Goal: Information Seeking & Learning: Learn about a topic

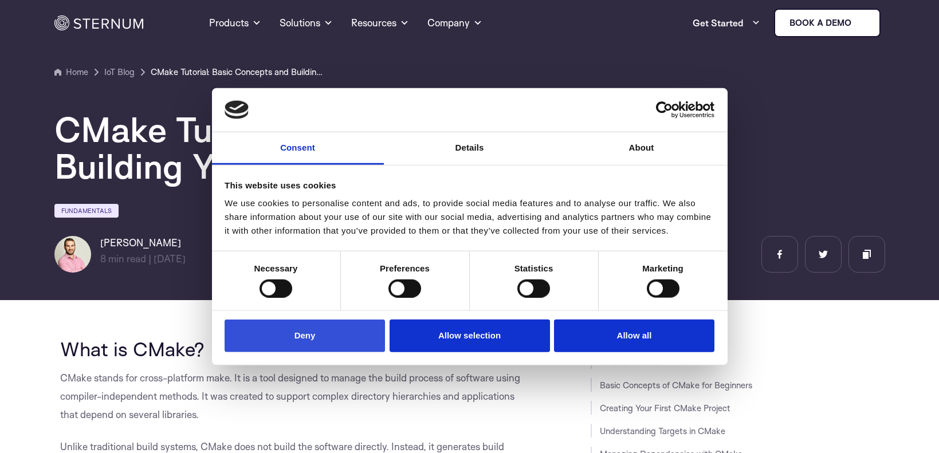
click at [310, 339] on button "Deny" at bounding box center [305, 336] width 160 height 33
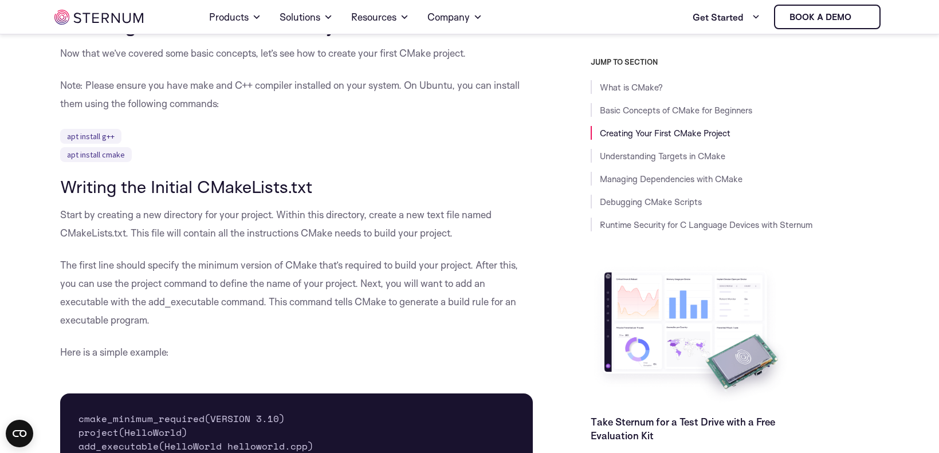
scroll to position [1368, 0]
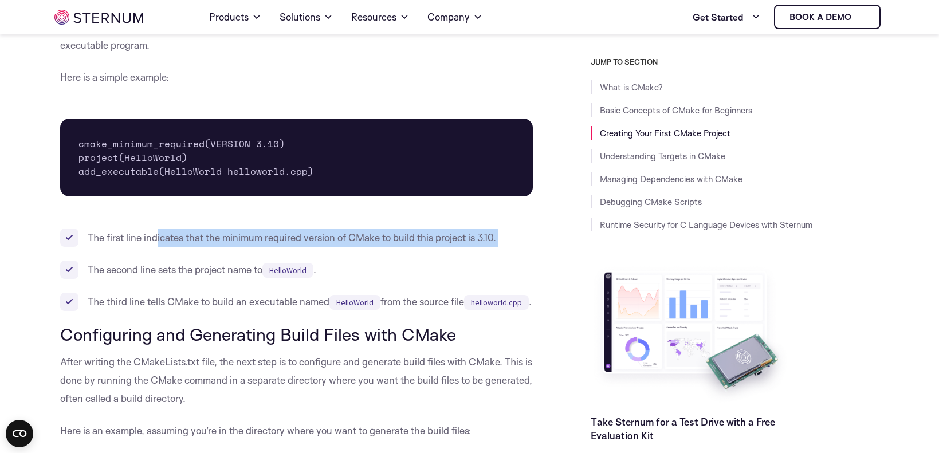
drag, startPoint x: 158, startPoint y: 237, endPoint x: 343, endPoint y: 248, distance: 185.4
click at [343, 248] on ul "The first line indicates that the minimum required version of CMake to build th…" at bounding box center [296, 270] width 473 height 83
click at [460, 240] on li "The first line indicates that the minimum required version of CMake to build th…" at bounding box center [296, 238] width 473 height 18
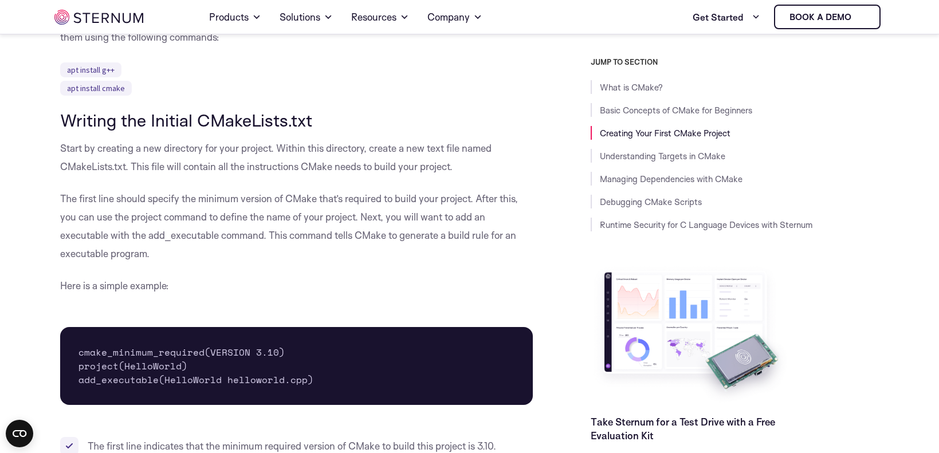
scroll to position [1162, 0]
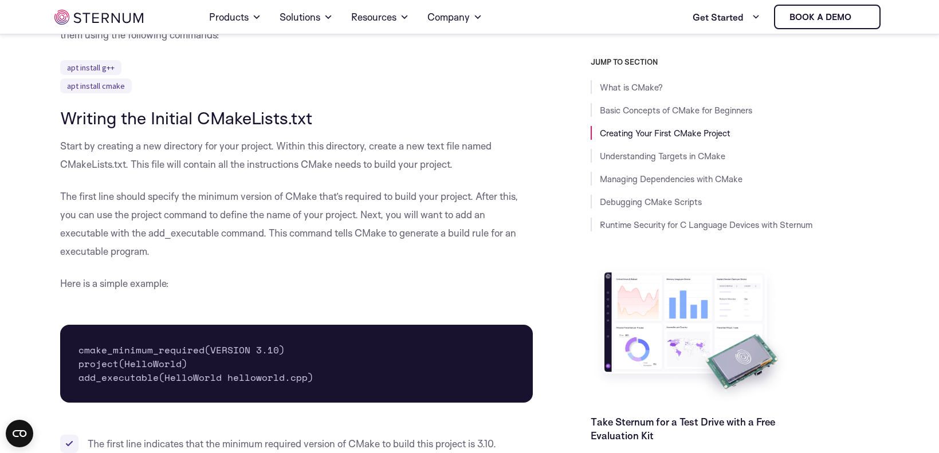
click at [337, 290] on p "Here is a simple example:" at bounding box center [296, 283] width 473 height 18
click at [272, 334] on pre "cmake_minimum_required(VERSION 3.10) project(HelloWorld) add_executable(HelloWo…" at bounding box center [296, 364] width 473 height 78
click at [271, 346] on pre "cmake_minimum_required(VERSION 3.10) project(HelloWorld) add_executable(HelloWo…" at bounding box center [296, 364] width 473 height 78
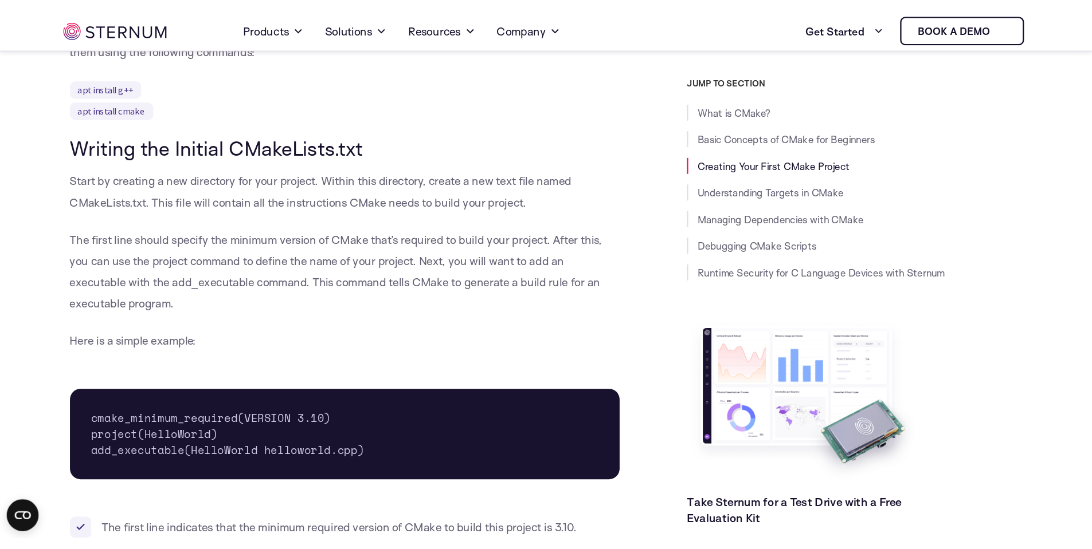
scroll to position [1231, 0]
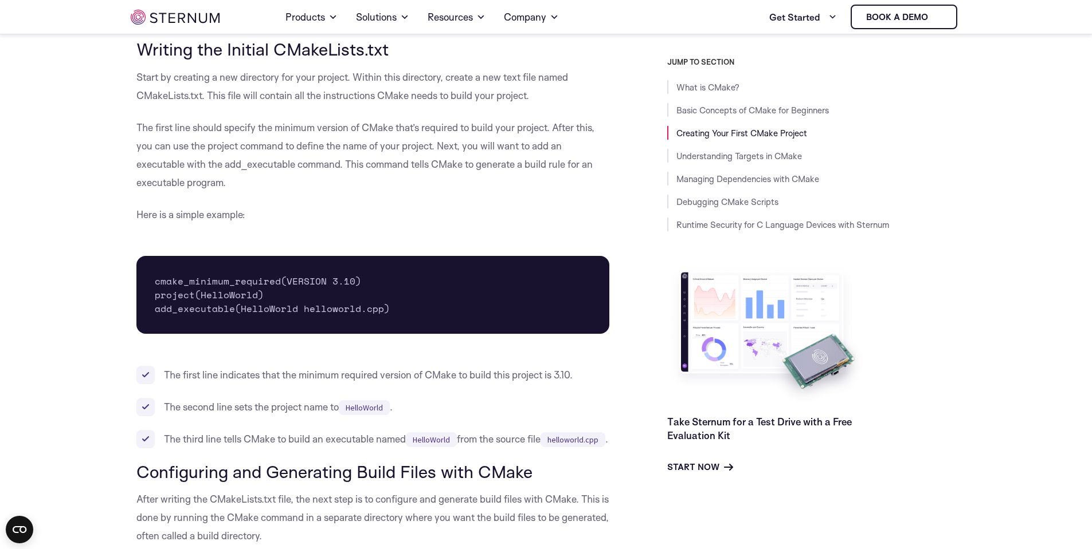
click at [194, 286] on pre "cmake_minimum_required(VERSION 3.10) project(HelloWorld) add_executable(HelloWo…" at bounding box center [372, 295] width 473 height 78
click at [317, 296] on pre "cmake_minimum_required(VERSION 3.10) project(HelloWorld) add_executable(HelloWo…" at bounding box center [372, 295] width 473 height 78
click at [209, 298] on pre "cmake_minimum_required(VERSION 3.10) project(HelloWorld) add_executable(HelloWo…" at bounding box center [372, 295] width 473 height 78
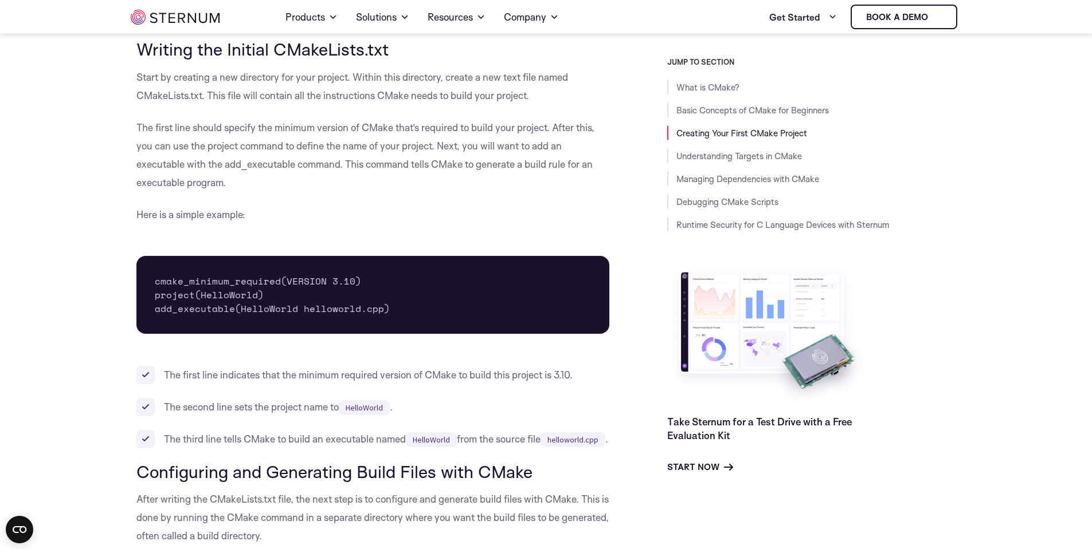
click at [224, 305] on pre "cmake_minimum_required(VERSION 3.10) project(HelloWorld) add_executable(HelloWo…" at bounding box center [372, 295] width 473 height 78
drag, startPoint x: 244, startPoint y: 378, endPoint x: 435, endPoint y: 378, distance: 190.8
click at [435, 378] on li "The first line indicates that the minimum required version of CMake to build th…" at bounding box center [372, 375] width 473 height 18
click at [506, 387] on ul "The first line indicates that the minimum required version of CMake to build th…" at bounding box center [372, 407] width 473 height 83
drag, startPoint x: 206, startPoint y: 409, endPoint x: 292, endPoint y: 411, distance: 86.0
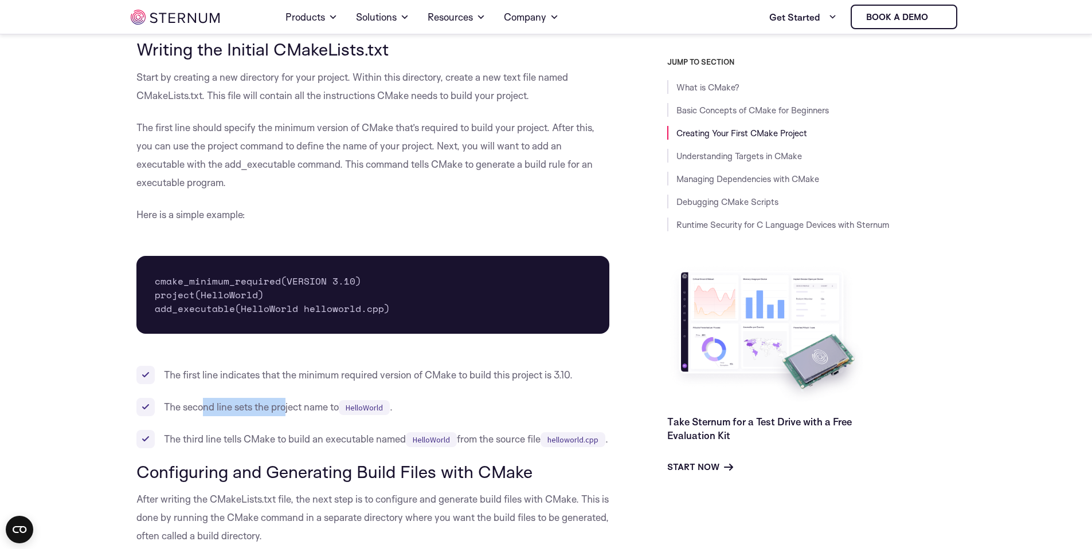
click at [288, 411] on li "The second line sets the project name to HelloWorld ." at bounding box center [372, 407] width 473 height 18
click at [320, 416] on li "The second line sets the project name to HelloWorld ." at bounding box center [372, 407] width 473 height 18
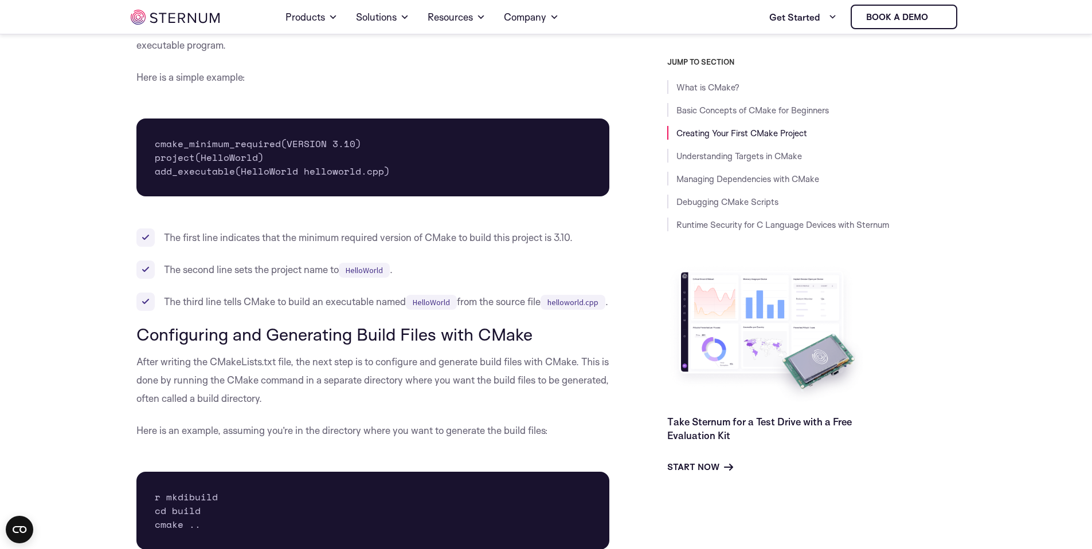
scroll to position [1437, 0]
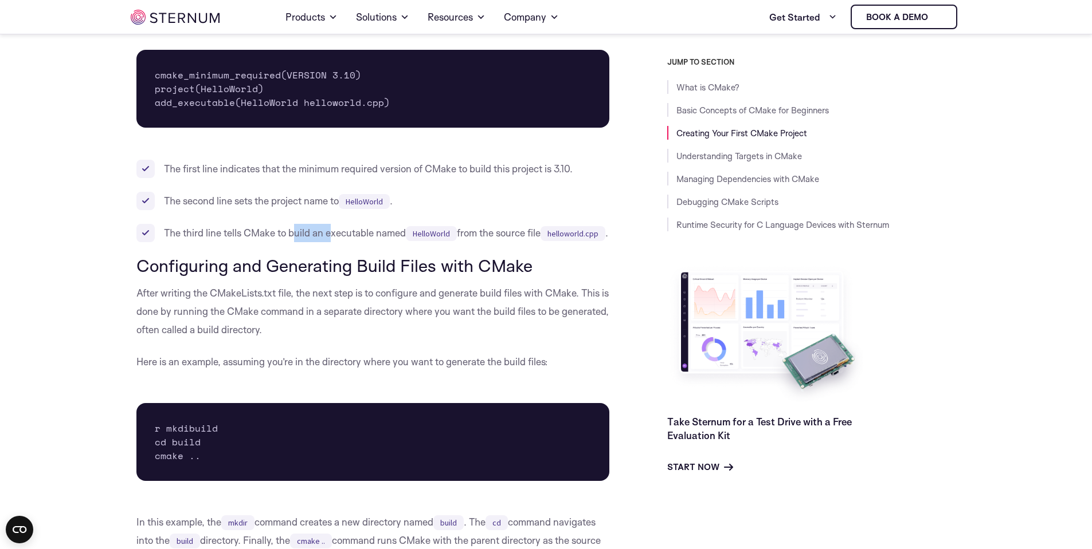
drag, startPoint x: 292, startPoint y: 225, endPoint x: 333, endPoint y: 233, distance: 42.0
click at [333, 233] on li "The third line tells CMake to build an executable named HelloWorld from the sou…" at bounding box center [372, 233] width 473 height 18
click at [349, 237] on li "The third line tells CMake to build an executable named HelloWorld from the sou…" at bounding box center [372, 233] width 473 height 18
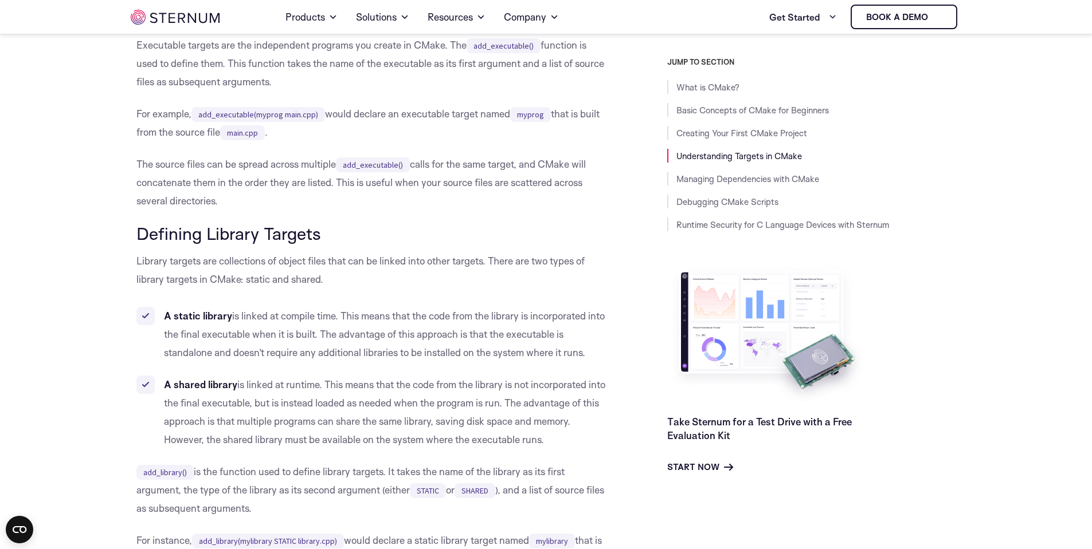
scroll to position [2881, 0]
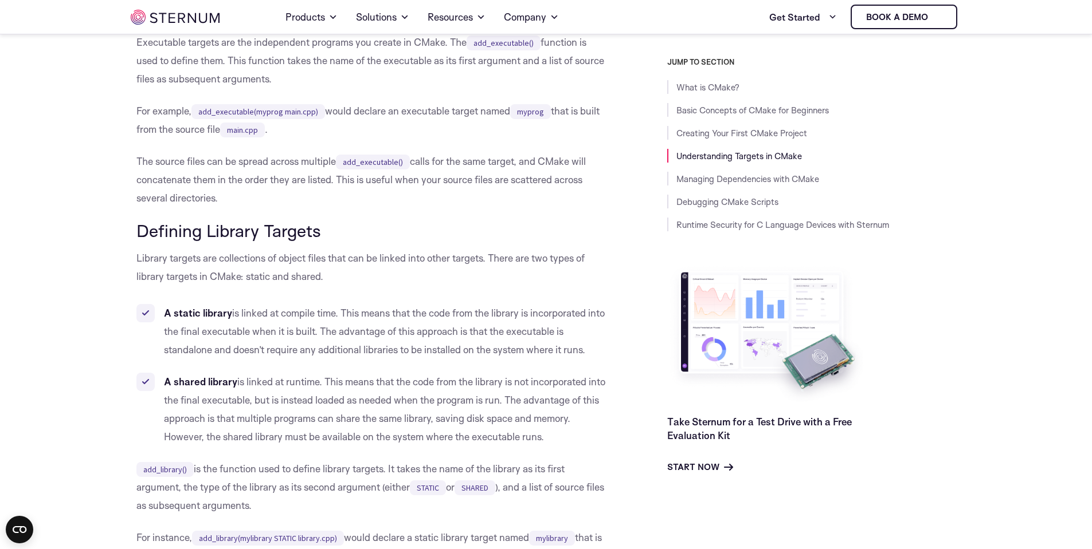
click at [398, 241] on h3 "Defining Library Targets" at bounding box center [372, 230] width 473 height 19
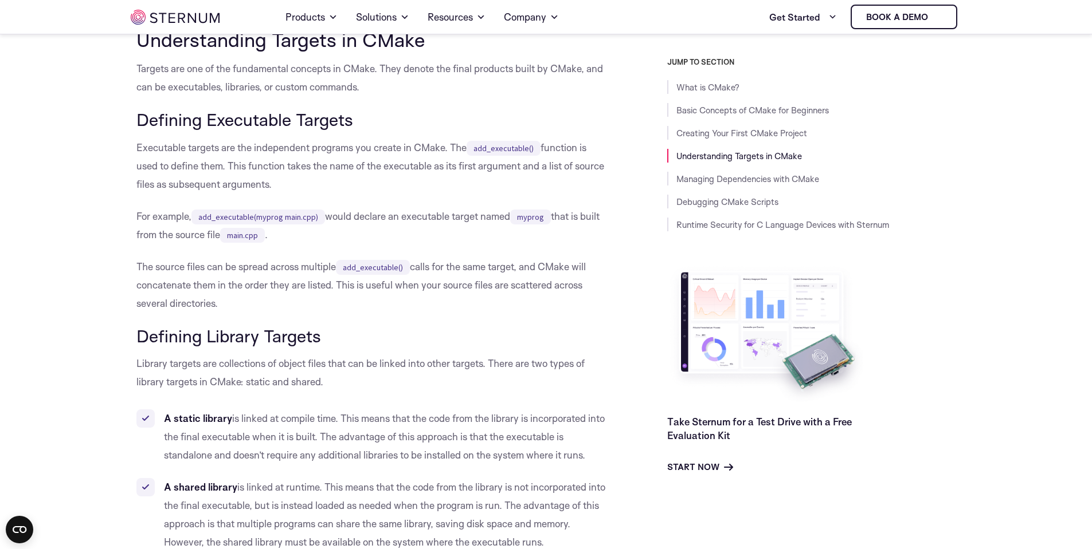
scroll to position [2743, 0]
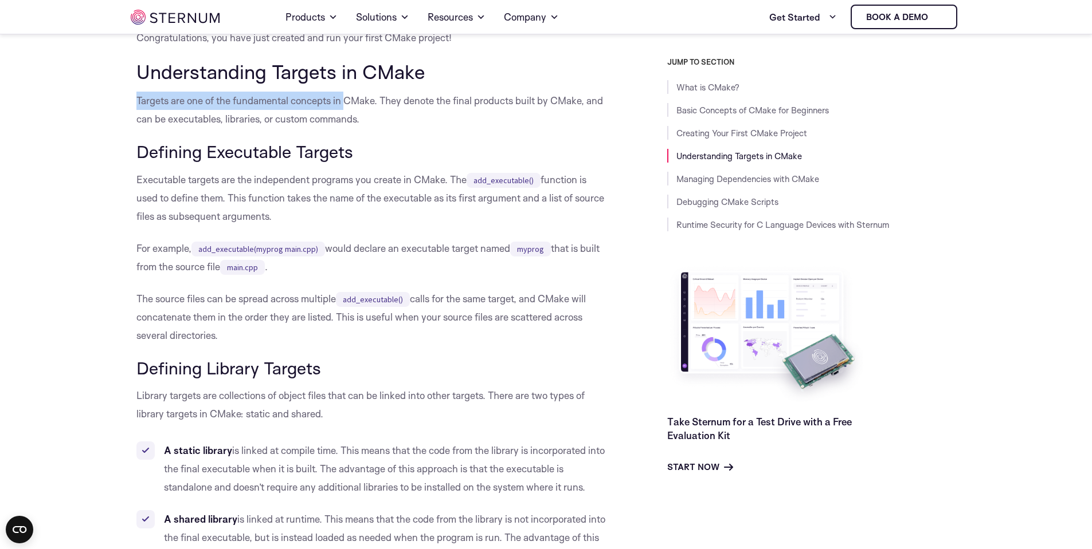
drag, startPoint x: 150, startPoint y: 135, endPoint x: 344, endPoint y: 129, distance: 194.9
drag, startPoint x: 418, startPoint y: 121, endPoint x: 409, endPoint y: 130, distance: 12.2
click at [386, 128] on p "Targets are one of the fundamental concepts in CMake. They denote the final pro…" at bounding box center [372, 110] width 473 height 37
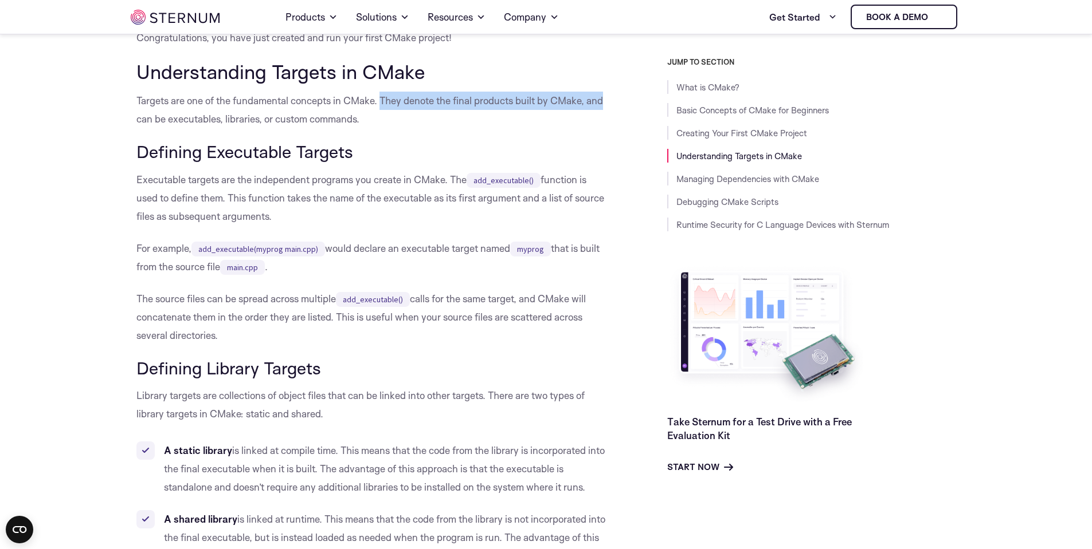
drag, startPoint x: 381, startPoint y: 136, endPoint x: 612, endPoint y: 138, distance: 230.9
click at [606, 128] on p "Targets are one of the fundamental concepts in CMake. They denote the final pro…" at bounding box center [372, 110] width 473 height 37
drag, startPoint x: 126, startPoint y: 151, endPoint x: 411, endPoint y: 140, distance: 285.0
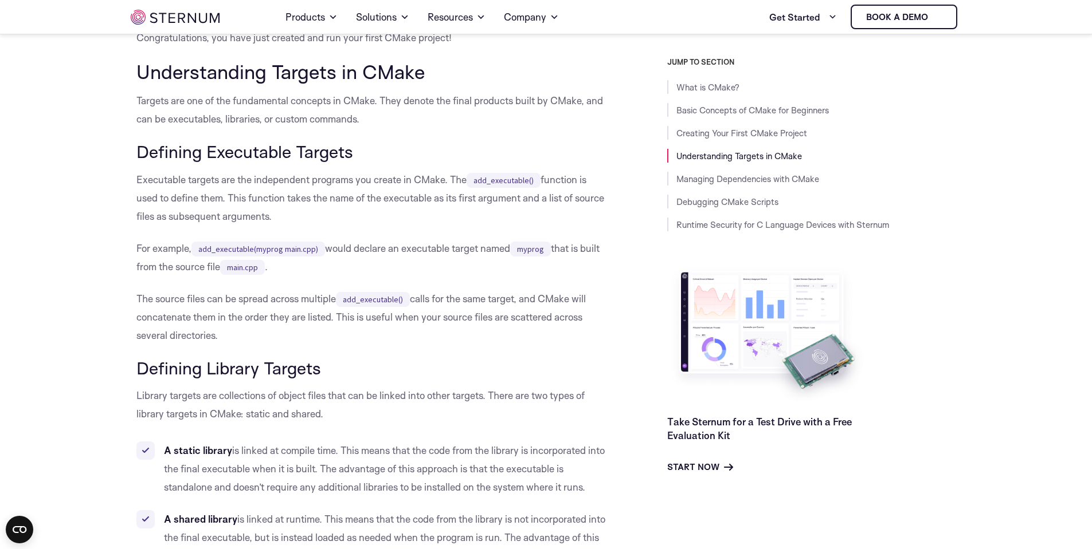
click at [382, 162] on h3 "Defining Executable Targets" at bounding box center [372, 151] width 473 height 19
click at [227, 257] on code "add_executable(myprog main.cpp)" at bounding box center [258, 249] width 134 height 15
click at [284, 276] on p "For example, add_executable(myprog main.cpp) would declare an executable target…" at bounding box center [372, 258] width 473 height 37
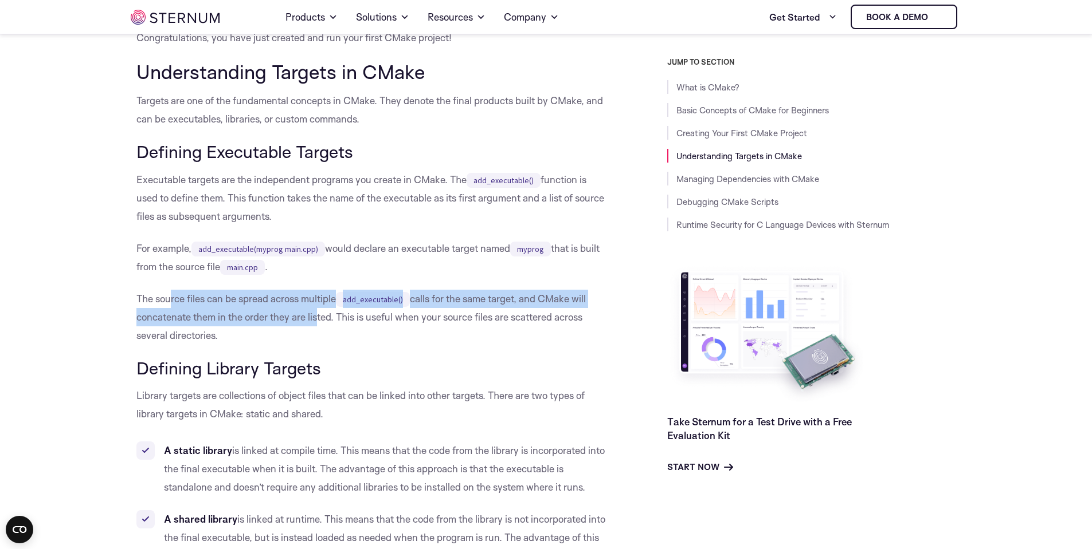
drag, startPoint x: 172, startPoint y: 332, endPoint x: 319, endPoint y: 351, distance: 147.4
click at [314, 345] on p "The source files can be spread across multiple add_executable() calls for the s…" at bounding box center [372, 317] width 473 height 55
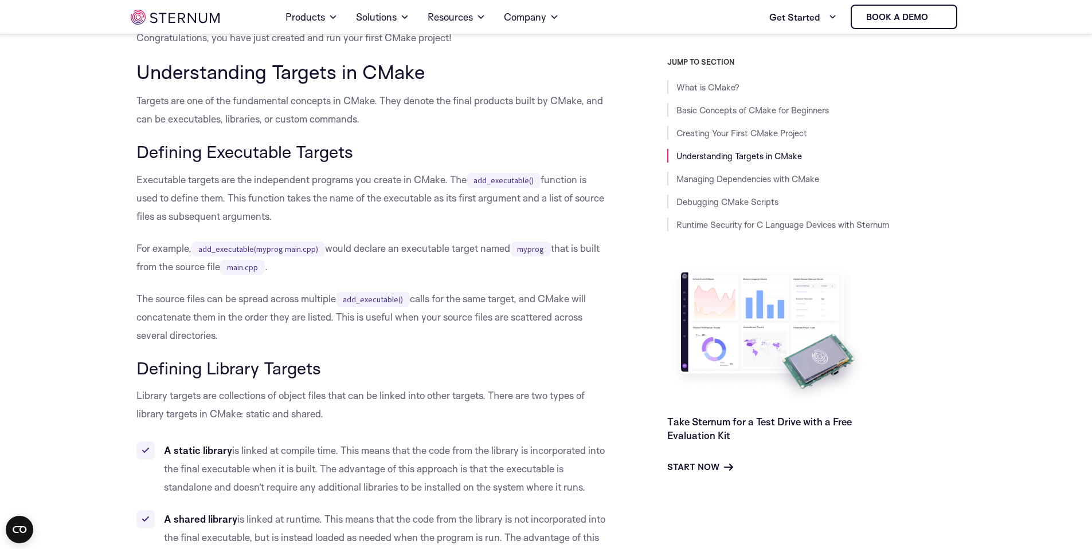
click at [319, 345] on p "The source files can be spread across multiple add_executable() calls for the s…" at bounding box center [372, 317] width 473 height 55
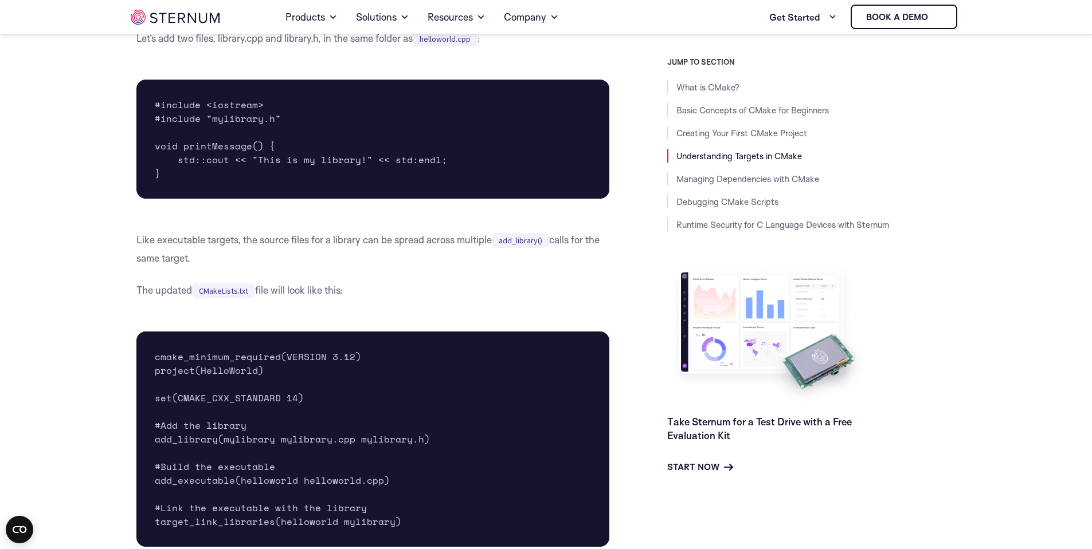
scroll to position [3500, 0]
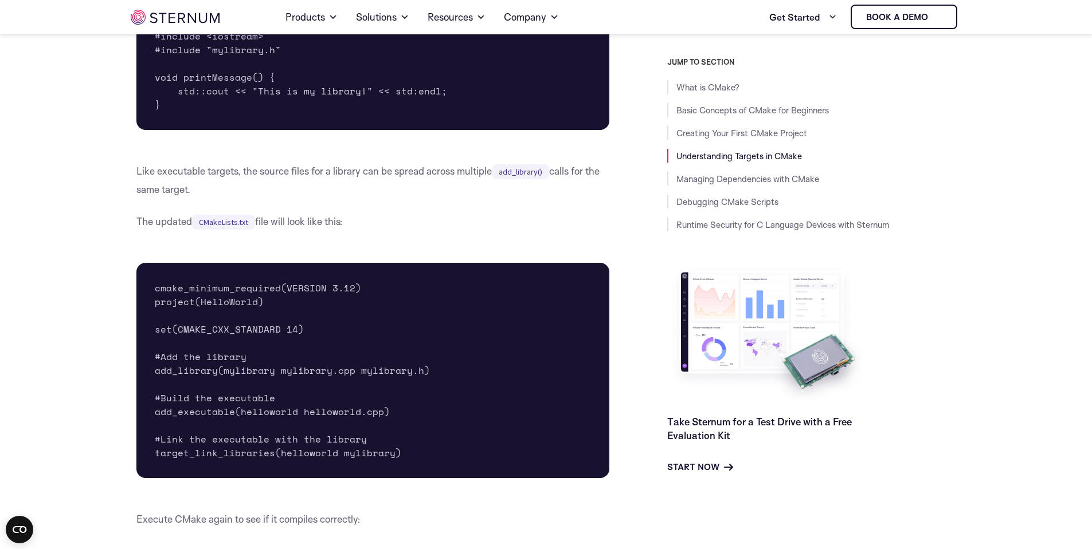
click at [214, 353] on pre "cmake_minimum_required(VERSION 3.12) project(HelloWorld) set(CMAKE_CXX_STANDARD…" at bounding box center [372, 370] width 473 height 215
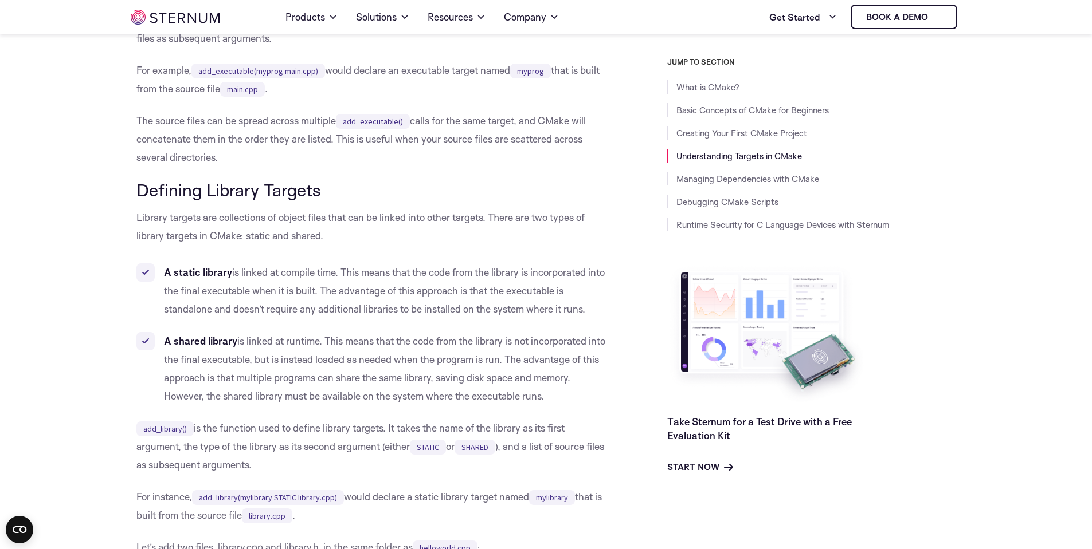
scroll to position [3087, 0]
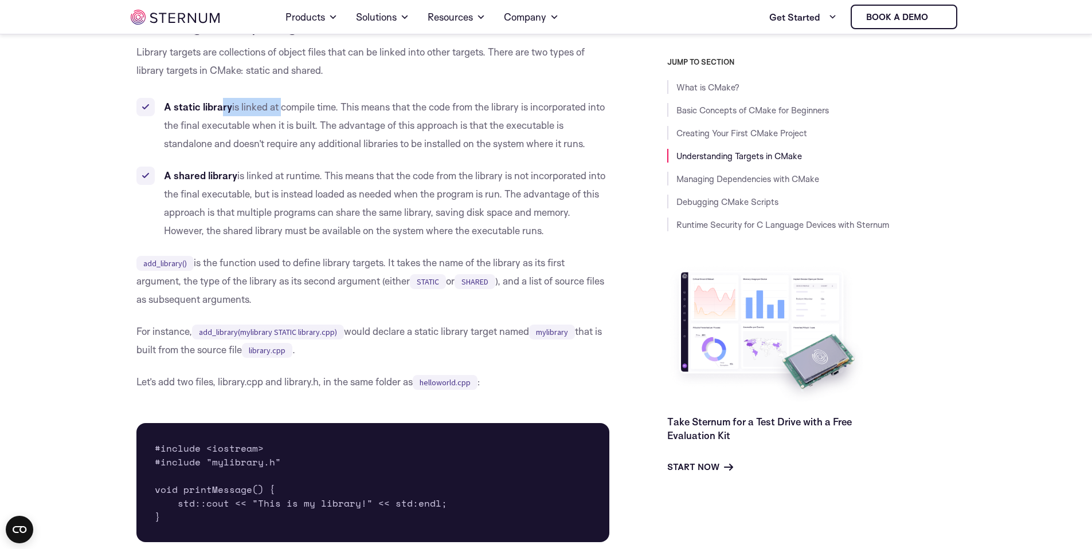
drag, startPoint x: 225, startPoint y: 141, endPoint x: 279, endPoint y: 147, distance: 54.7
click at [279, 147] on li "A static library is linked at compile time. This means that the code from the l…" at bounding box center [372, 125] width 473 height 55
click at [293, 153] on li "A static library is linked at compile time. This means that the code from the l…" at bounding box center [372, 125] width 473 height 55
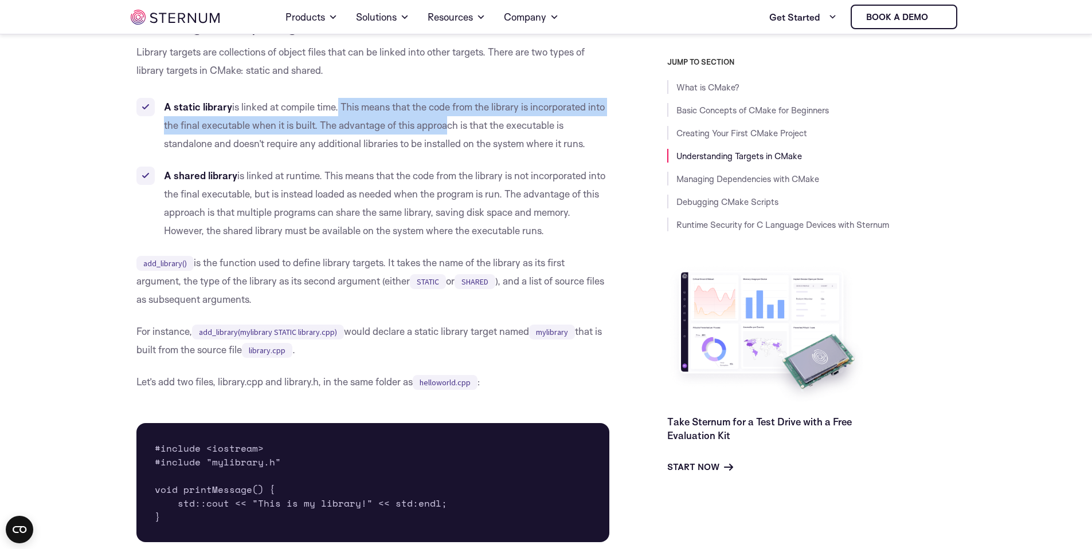
drag, startPoint x: 339, startPoint y: 138, endPoint x: 461, endPoint y: 160, distance: 124.2
click at [461, 153] on li "A static library is linked at compile time. This means that the code from the l…" at bounding box center [372, 125] width 473 height 55
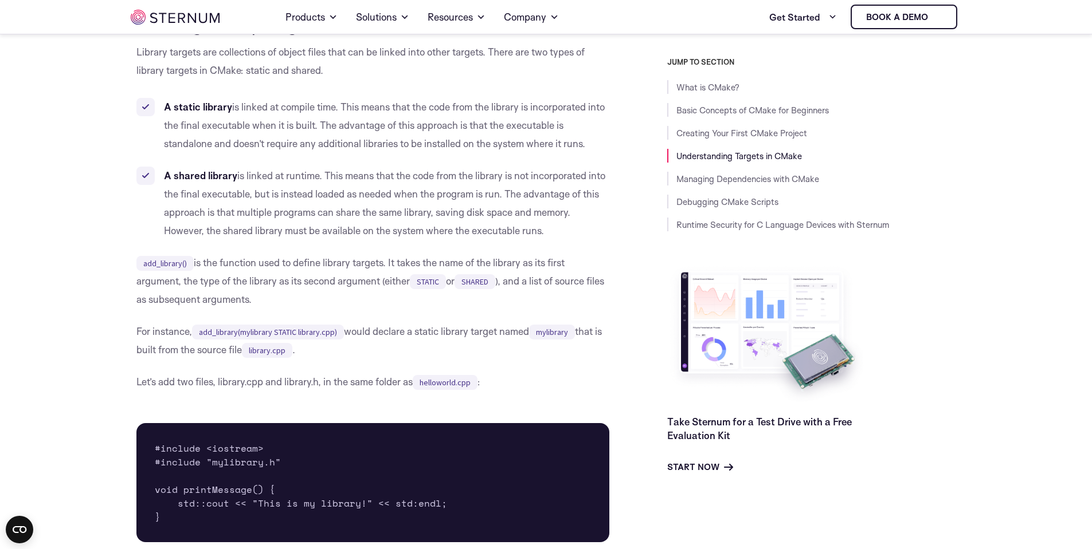
click at [474, 153] on li "A static library is linked at compile time. This means that the code from the l…" at bounding box center [372, 125] width 473 height 55
click at [246, 153] on li "A static library is linked at compile time. This means that the code from the l…" at bounding box center [372, 125] width 473 height 55
click at [264, 153] on li "A static library is linked at compile time. This means that the code from the l…" at bounding box center [372, 125] width 473 height 55
click at [235, 153] on li "A static library is linked at compile time. This means that the code from the l…" at bounding box center [372, 125] width 473 height 55
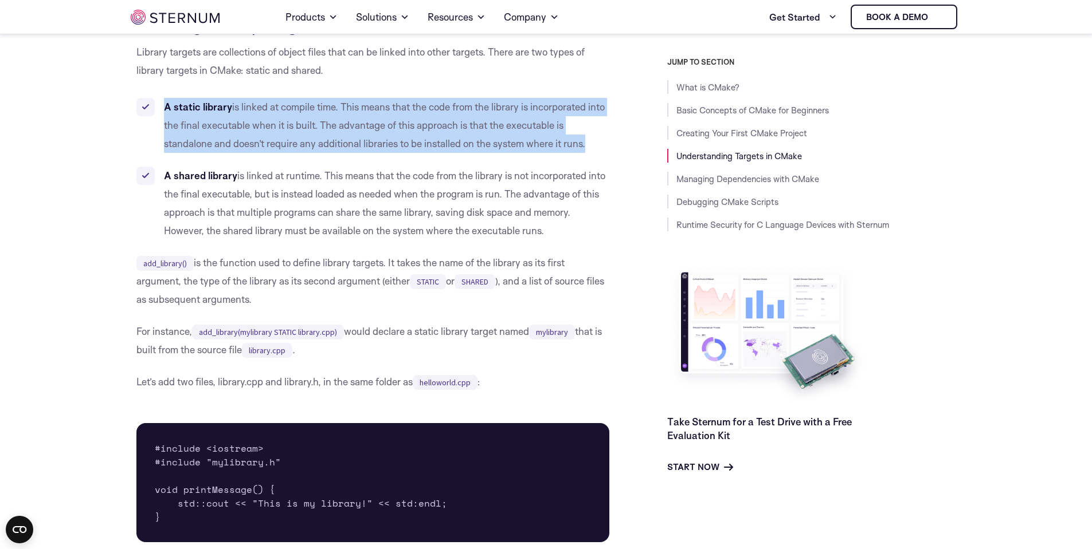
click at [235, 153] on li "A static library is linked at compile time. This means that the code from the l…" at bounding box center [372, 125] width 473 height 55
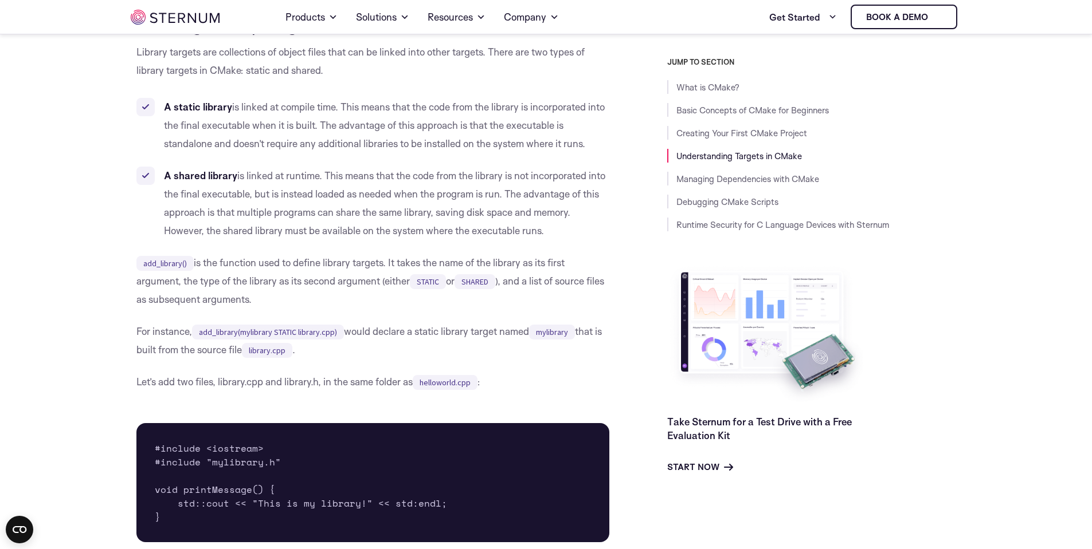
click at [242, 188] on ul "A static library is linked at compile time. This means that the code from the l…" at bounding box center [372, 169] width 473 height 142
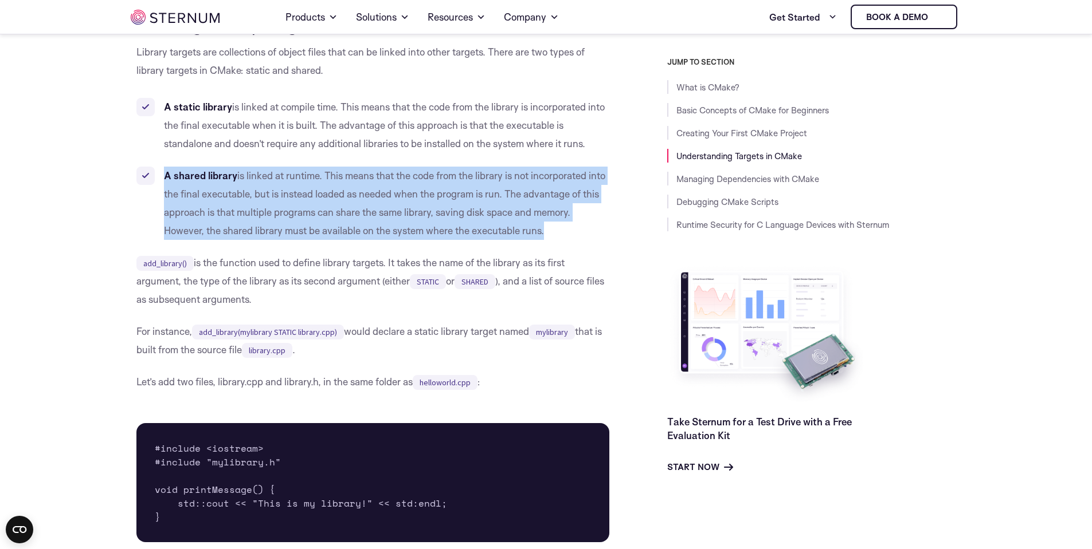
click at [242, 188] on ul "A static library is linked at compile time. This means that the code from the l…" at bounding box center [372, 169] width 473 height 142
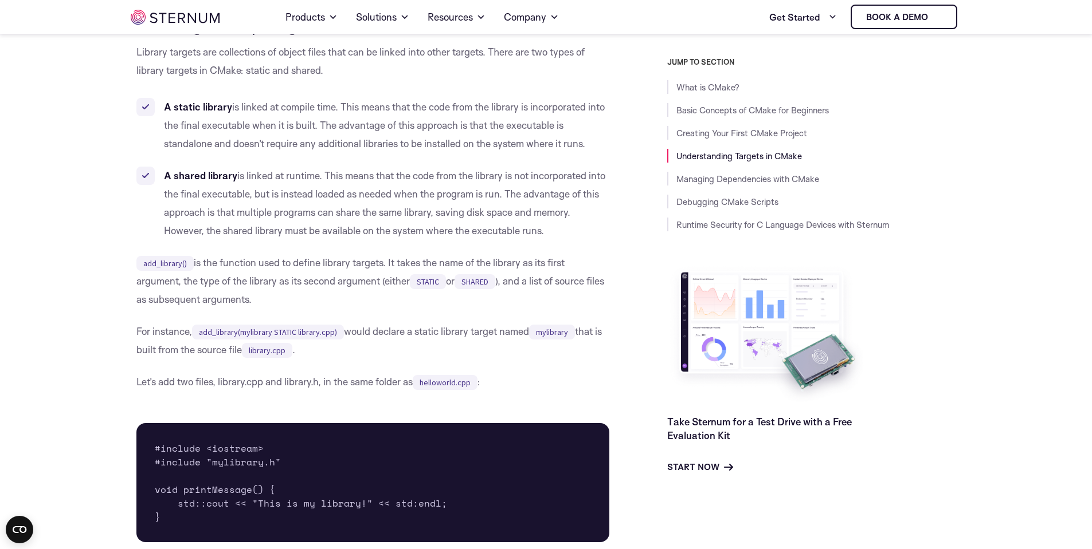
click at [308, 189] on ul "A static library is linked at compile time. This means that the code from the l…" at bounding box center [372, 169] width 473 height 142
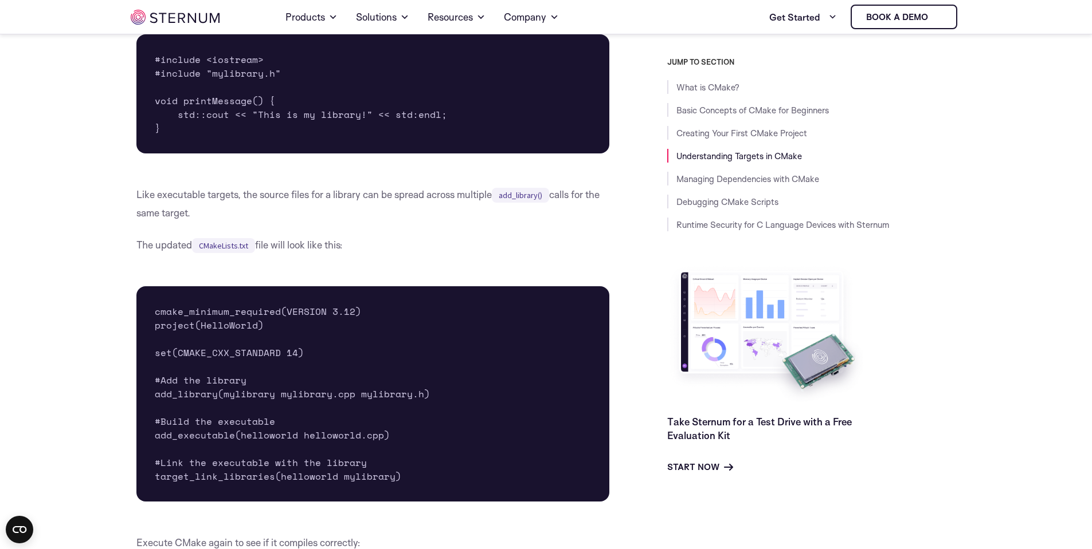
scroll to position [3500, 0]
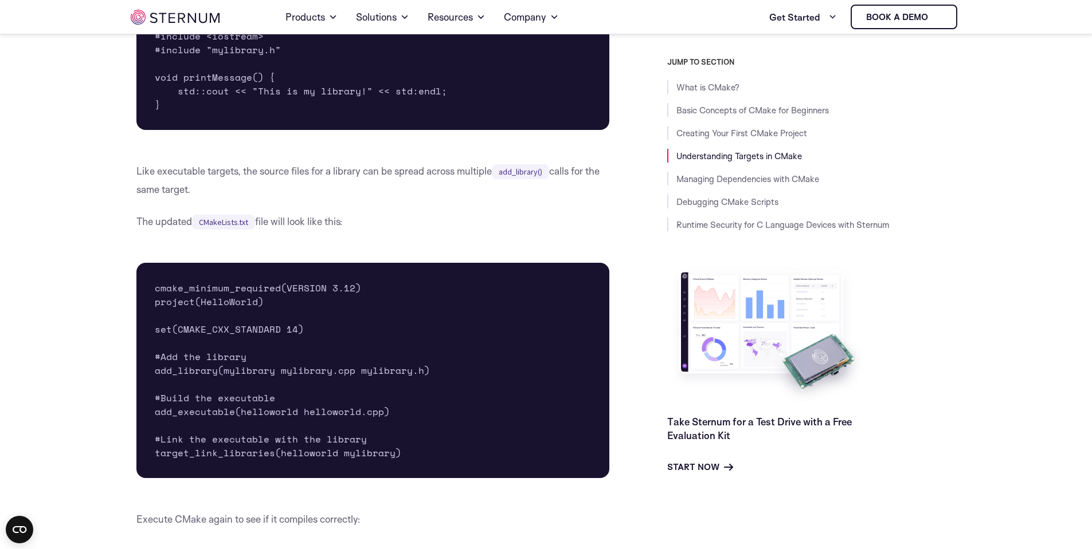
click at [207, 399] on pre "cmake_minimum_required(VERSION 3.12) project(HelloWorld) set(CMAKE_CXX_STANDARD…" at bounding box center [372, 370] width 473 height 215
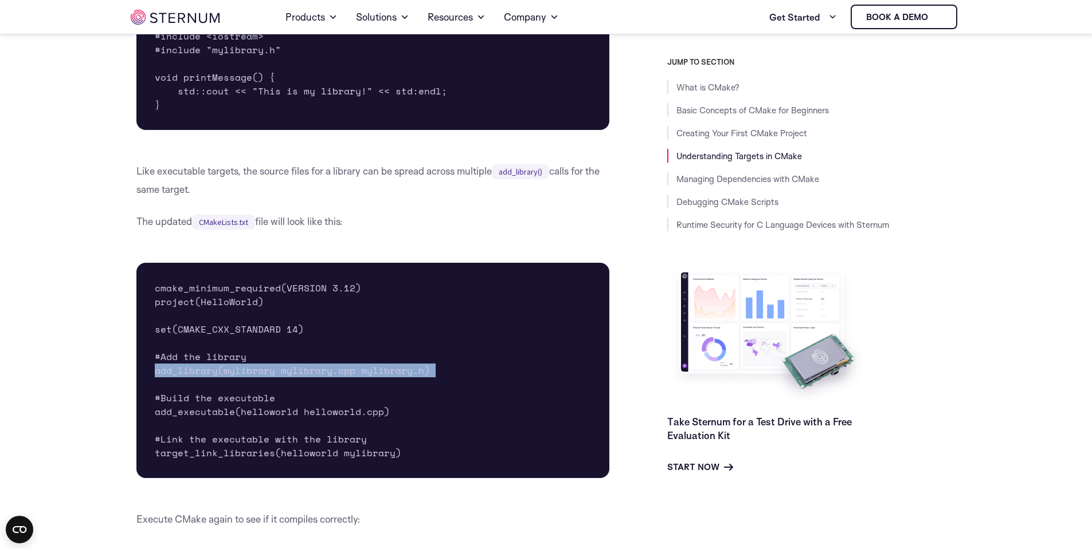
click at [207, 399] on pre "cmake_minimum_required(VERSION 3.12) project(HelloWorld) set(CMAKE_CXX_STANDARD…" at bounding box center [372, 370] width 473 height 215
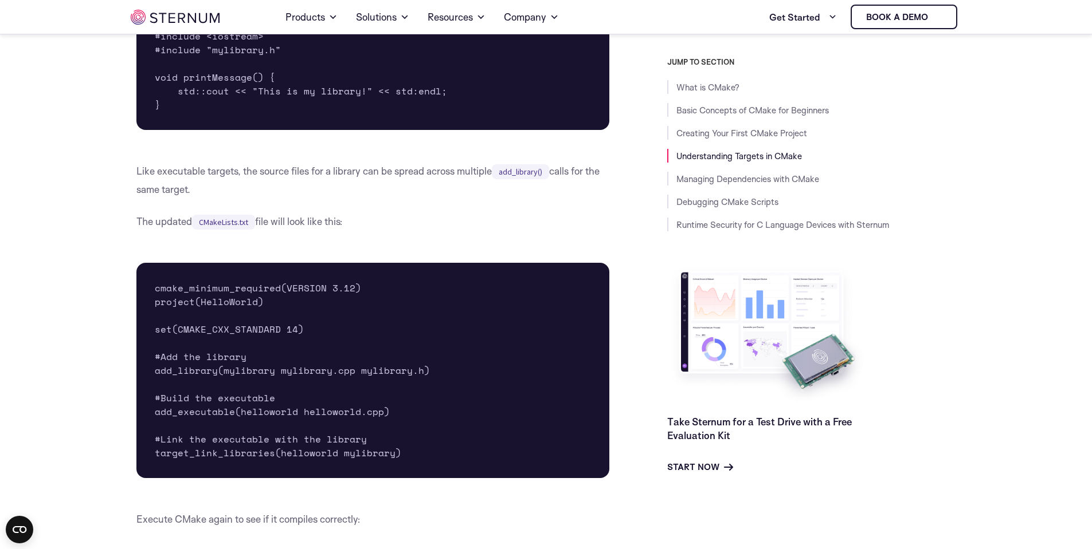
click at [466, 231] on p "The updated CMakeLists.txt file will look like this:" at bounding box center [372, 222] width 473 height 18
click at [336, 237] on div "What is CMake? CMake stands for cross-platform make. It is a tool designed to m…" at bounding box center [372, 505] width 473 height 7358
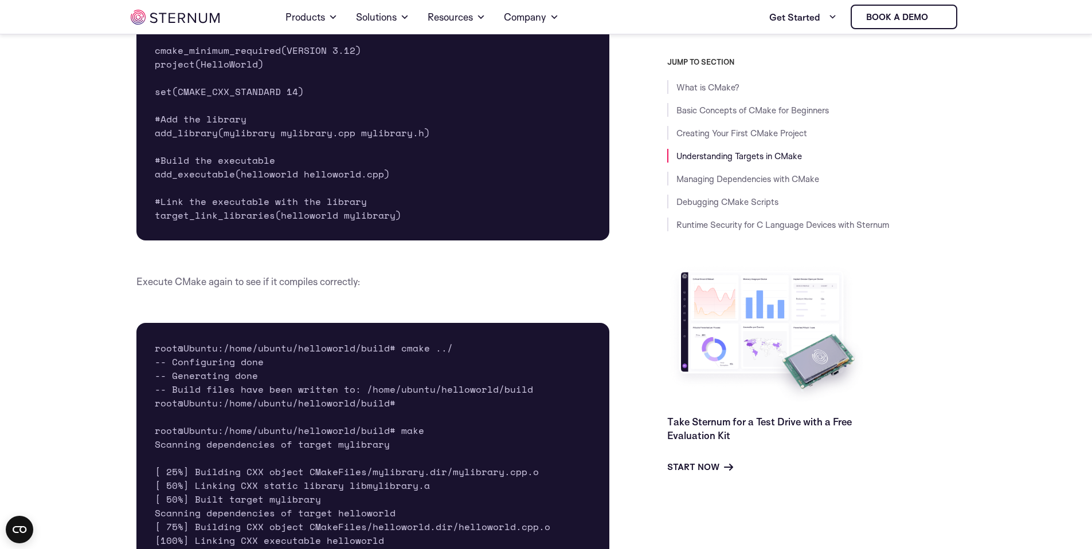
scroll to position [3706, 0]
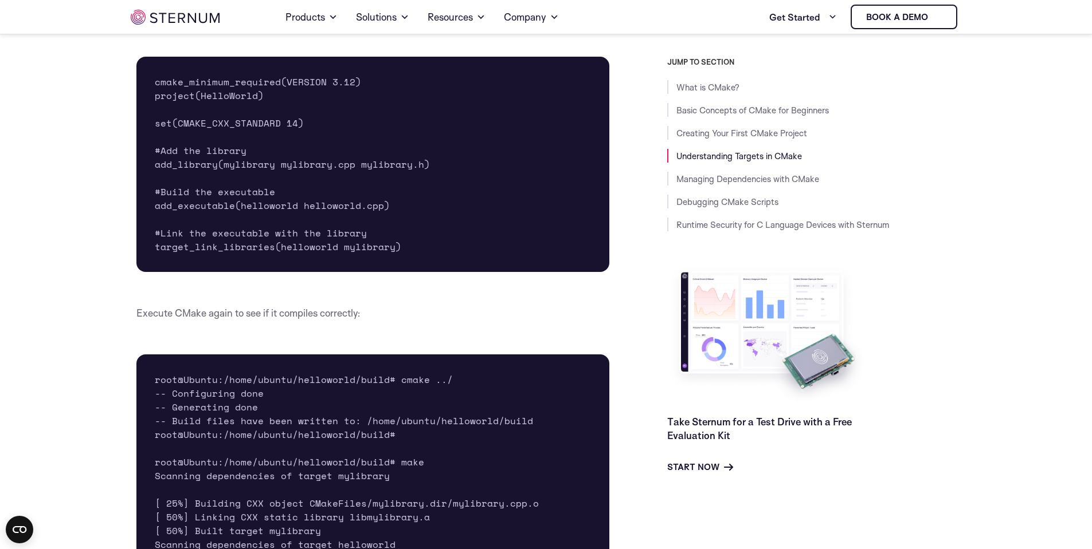
click at [242, 272] on pre "cmake_minimum_required(VERSION 3.12) project(HelloWorld) set(CMAKE_CXX_STANDARD…" at bounding box center [372, 164] width 473 height 215
click at [265, 272] on pre "cmake_minimum_required(VERSION 3.12) project(HelloWorld) set(CMAKE_CXX_STANDARD…" at bounding box center [372, 164] width 473 height 215
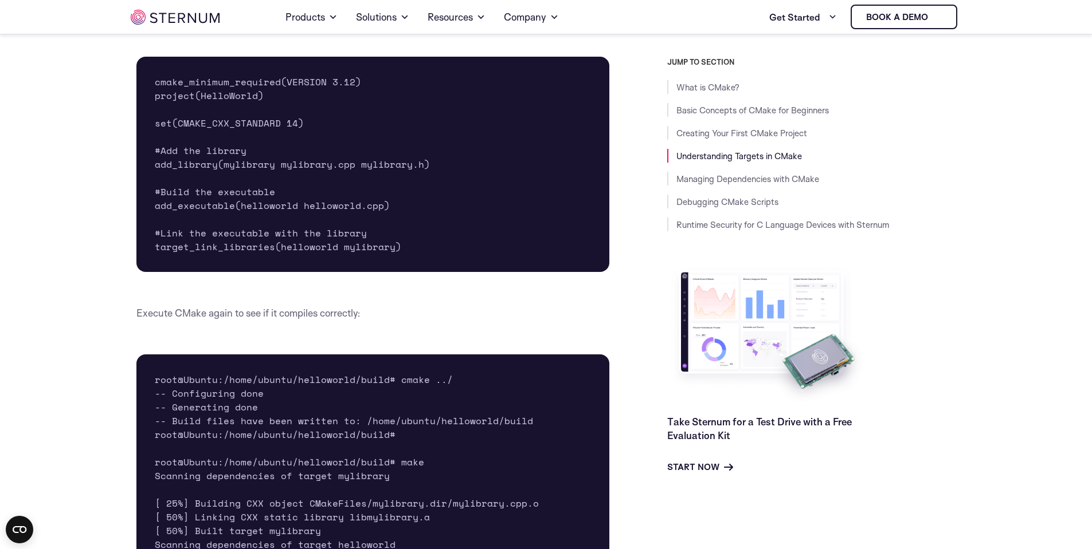
click at [255, 272] on pre "cmake_minimum_required(VERSION 3.12) project(HelloWorld) set(CMAKE_CXX_STANDARD…" at bounding box center [372, 164] width 473 height 215
click at [223, 172] on pre "cmake_minimum_required(VERSION 3.12) project(HelloWorld) set(CMAKE_CXX_STANDARD…" at bounding box center [372, 164] width 473 height 215
click at [223, 187] on pre "cmake_minimum_required(VERSION 3.12) project(HelloWorld) set(CMAKE_CXX_STANDARD…" at bounding box center [372, 164] width 473 height 215
click at [214, 231] on pre "cmake_minimum_required(VERSION 3.12) project(HelloWorld) set(CMAKE_CXX_STANDARD…" at bounding box center [372, 164] width 473 height 215
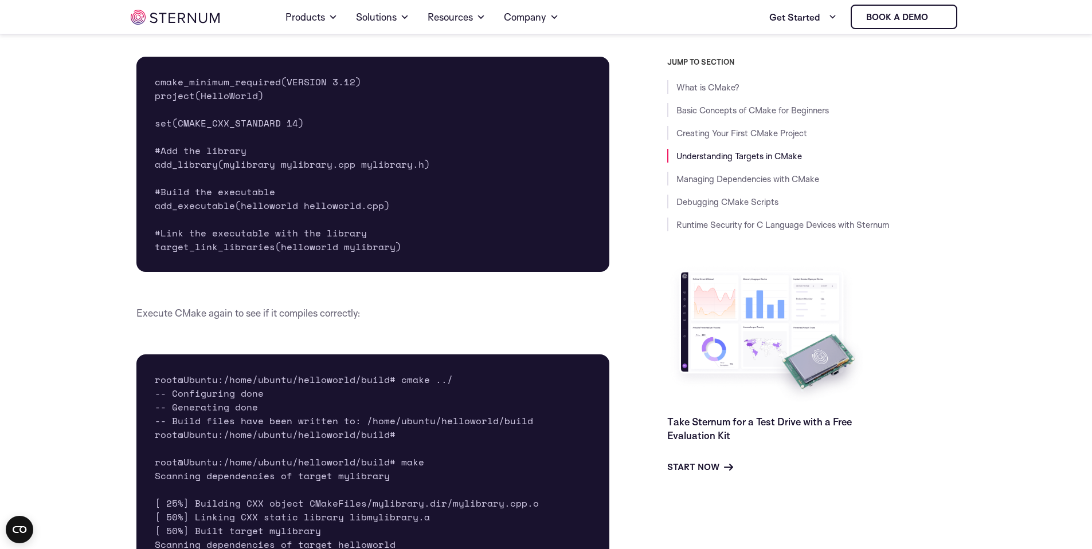
click at [303, 236] on pre "cmake_minimum_required(VERSION 3.12) project(HelloWorld) set(CMAKE_CXX_STANDARD…" at bounding box center [372, 164] width 473 height 215
click at [204, 238] on pre "cmake_minimum_required(VERSION 3.12) project(HelloWorld) set(CMAKE_CXX_STANDARD…" at bounding box center [372, 164] width 473 height 215
click at [203, 200] on pre "cmake_minimum_required(VERSION 3.12) project(HelloWorld) set(CMAKE_CXX_STANDARD…" at bounding box center [372, 164] width 473 height 215
click at [160, 270] on pre "cmake_minimum_required(VERSION 3.12) project(HelloWorld) set(CMAKE_CXX_STANDARD…" at bounding box center [372, 164] width 473 height 215
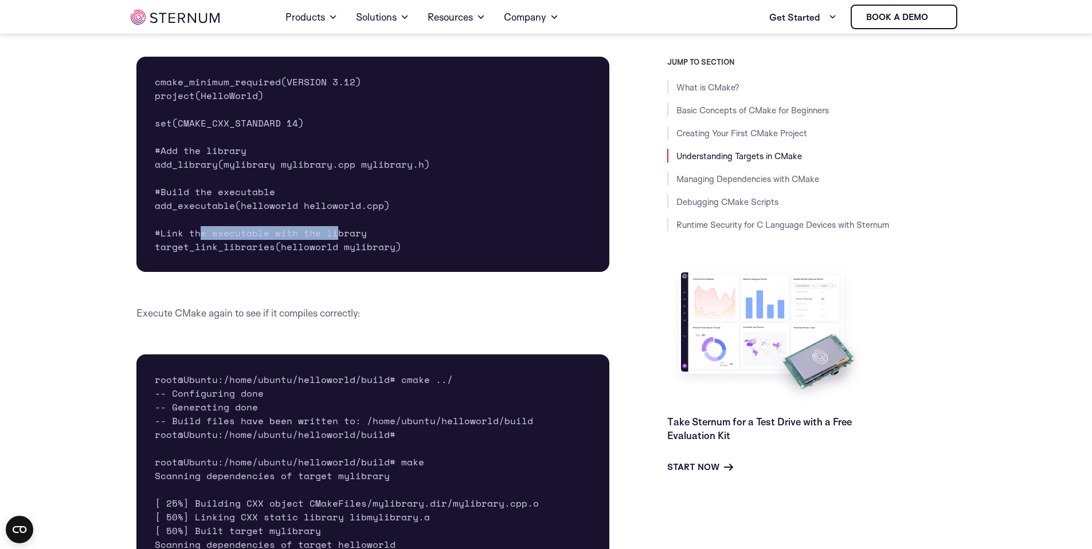
drag, startPoint x: 198, startPoint y: 265, endPoint x: 335, endPoint y: 271, distance: 136.5
click at [335, 271] on pre "cmake_minimum_required(VERSION 3.12) project(HelloWorld) set(CMAKE_CXX_STANDARD…" at bounding box center [372, 164] width 473 height 215
click at [331, 272] on pre "cmake_minimum_required(VERSION 3.12) project(HelloWorld) set(CMAKE_CXX_STANDARD…" at bounding box center [372, 164] width 473 height 215
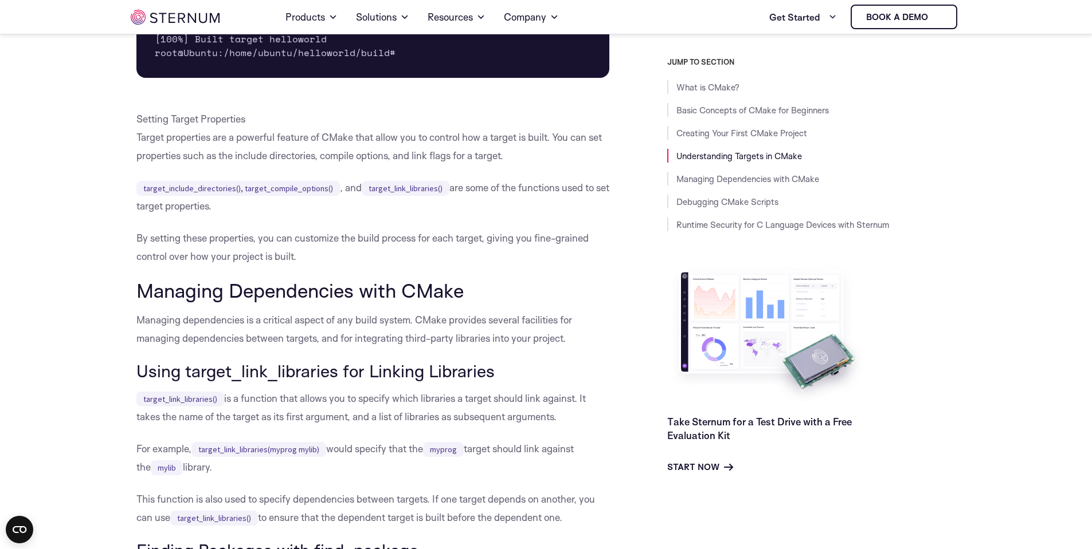
scroll to position [4256, 0]
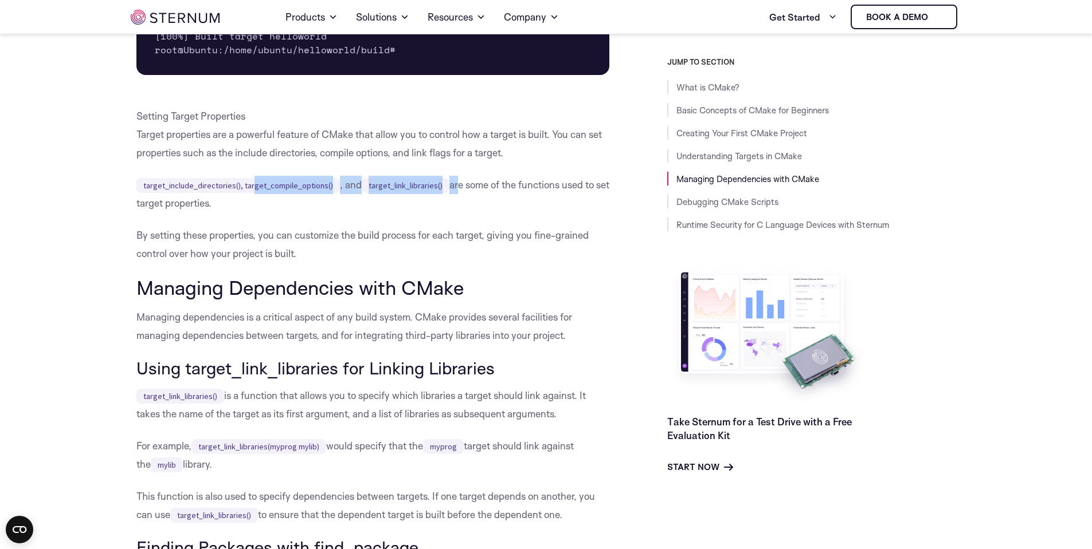
drag, startPoint x: 281, startPoint y: 214, endPoint x: 451, endPoint y: 213, distance: 170.2
click at [450, 213] on p "target_include_directories(), target_compile_options() , and target_link_librar…" at bounding box center [372, 194] width 473 height 37
click at [433, 262] on p "By setting these properties, you can customize the build process for each targe…" at bounding box center [372, 244] width 473 height 37
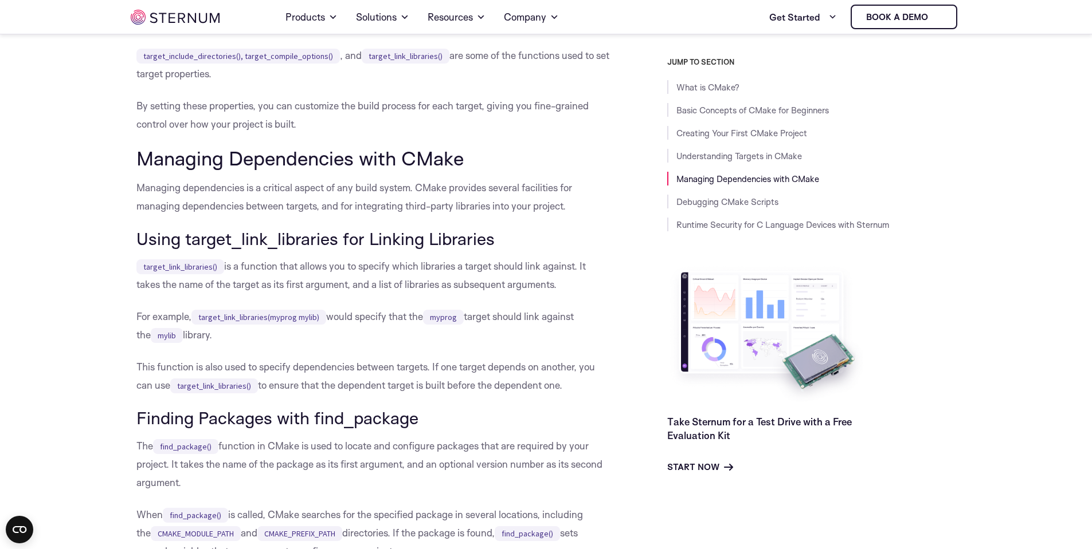
scroll to position [4394, 0]
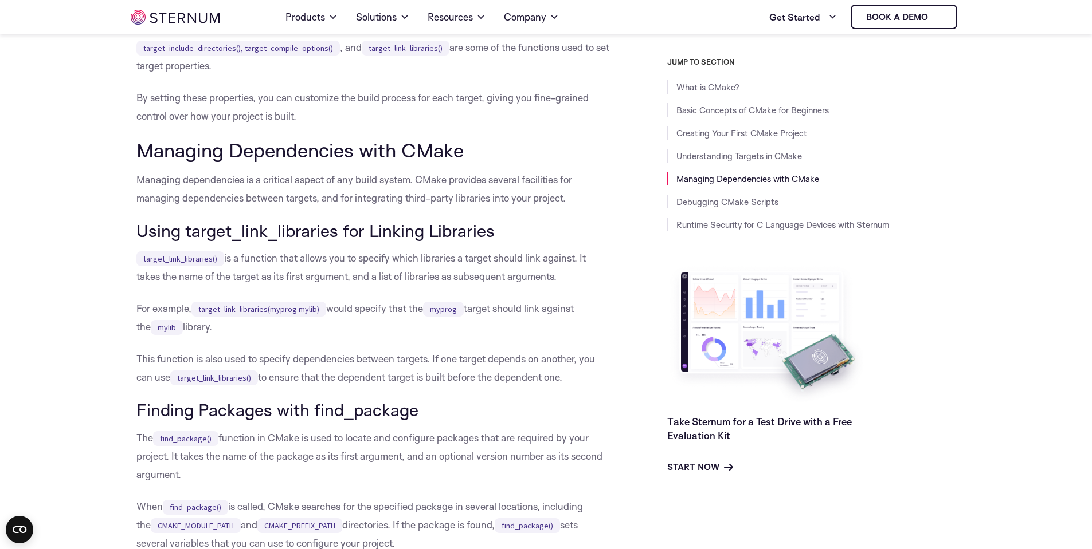
click at [346, 241] on h3 "Using target_link_libraries for Linking Libraries" at bounding box center [372, 230] width 473 height 19
click at [332, 286] on p "target_link_libraries() is a function that allows you to specify which librarie…" at bounding box center [372, 267] width 473 height 37
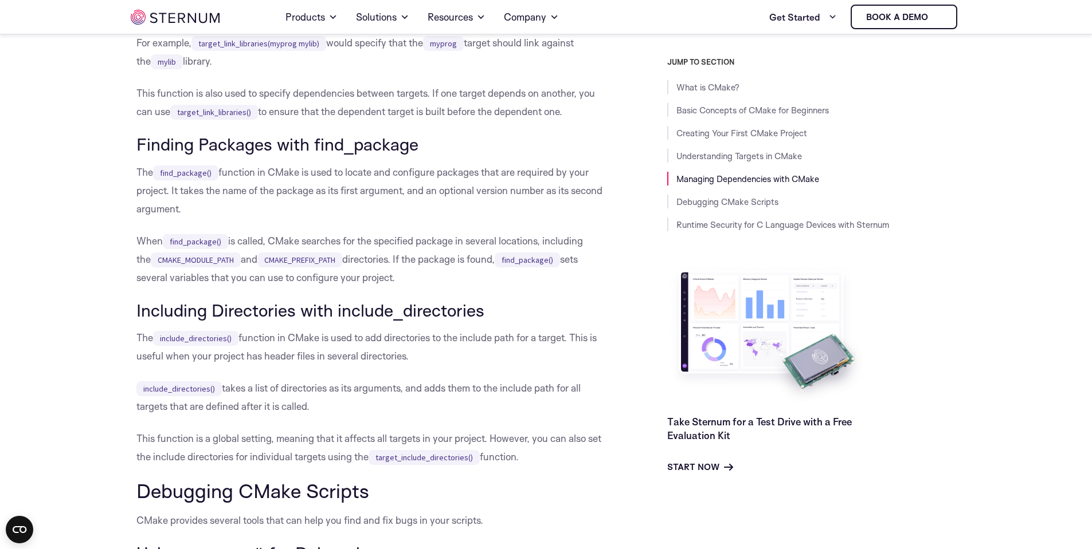
scroll to position [4669, 0]
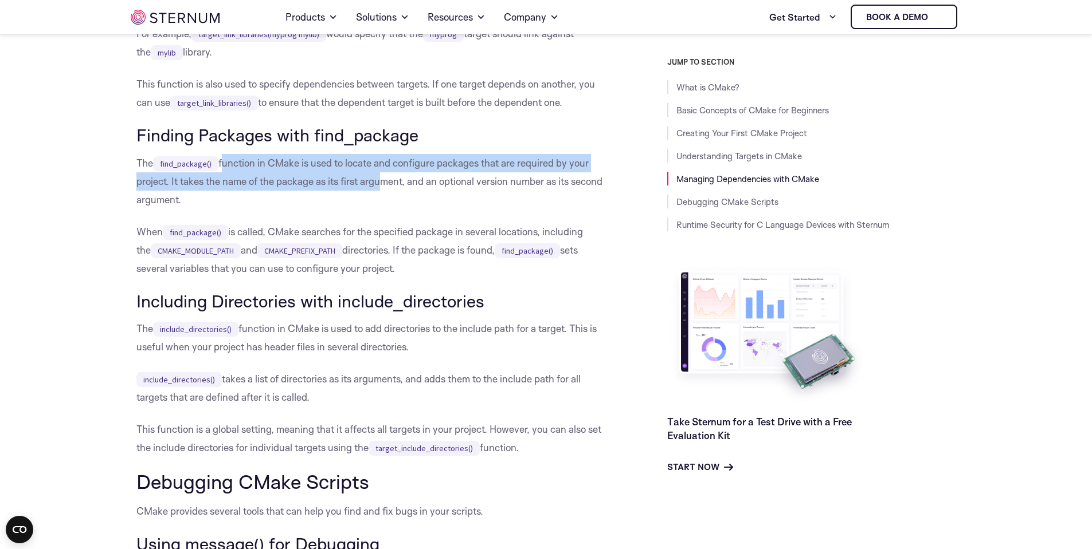
drag, startPoint x: 221, startPoint y: 198, endPoint x: 376, endPoint y: 205, distance: 154.9
click at [376, 205] on p "The find_package() function in CMake is used to locate and configure packages t…" at bounding box center [372, 181] width 473 height 55
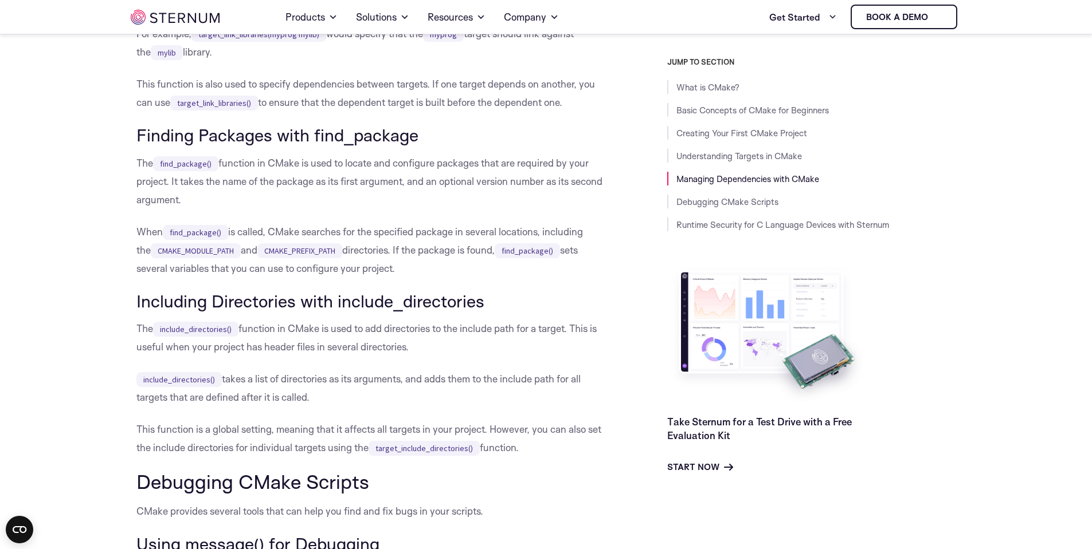
click at [384, 278] on p "When find_package() is called, CMake searches for the specified package in seve…" at bounding box center [372, 250] width 473 height 55
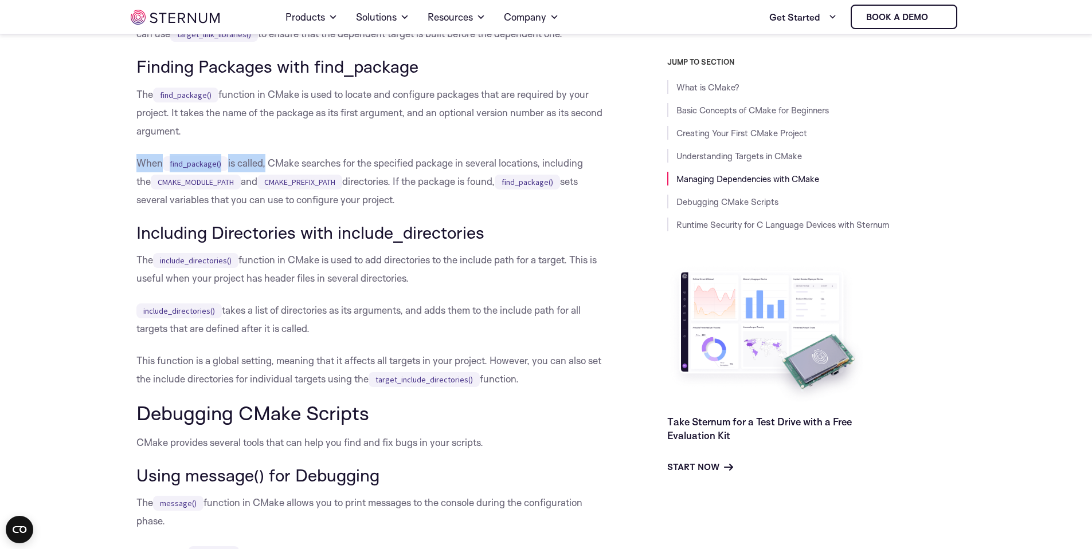
drag, startPoint x: 433, startPoint y: 181, endPoint x: 522, endPoint y: 180, distance: 89.4
click at [520, 206] on p "When find_package() is called, CMake searches for the specified package in seve…" at bounding box center [372, 181] width 473 height 55
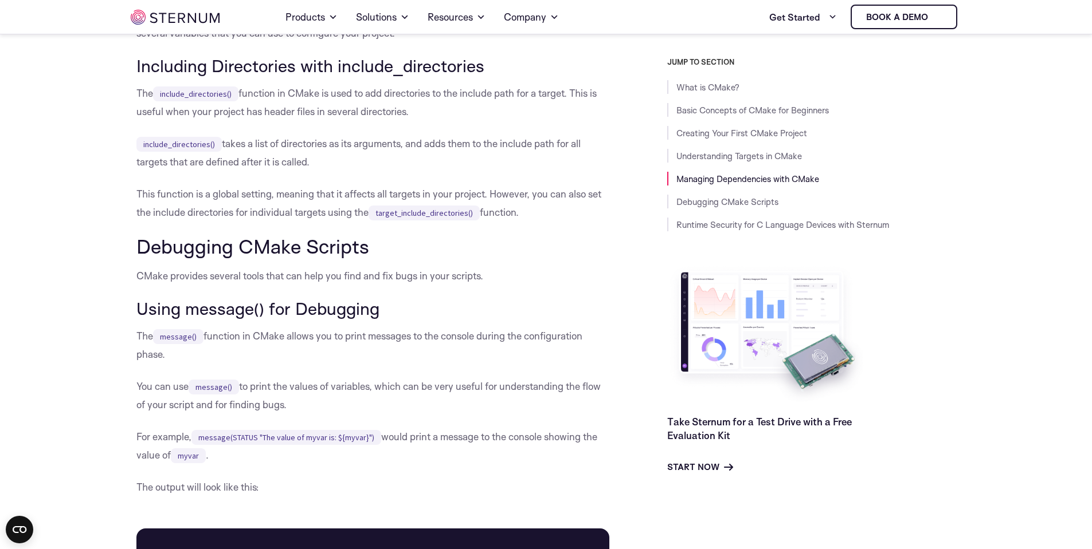
scroll to position [4944, 0]
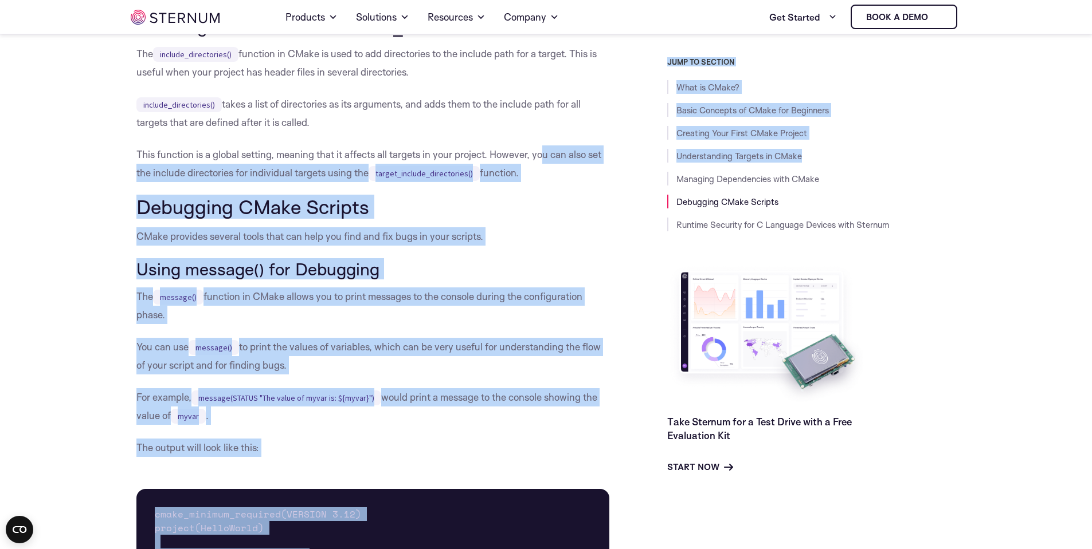
drag, startPoint x: 543, startPoint y: 186, endPoint x: 643, endPoint y: 183, distance: 100.3
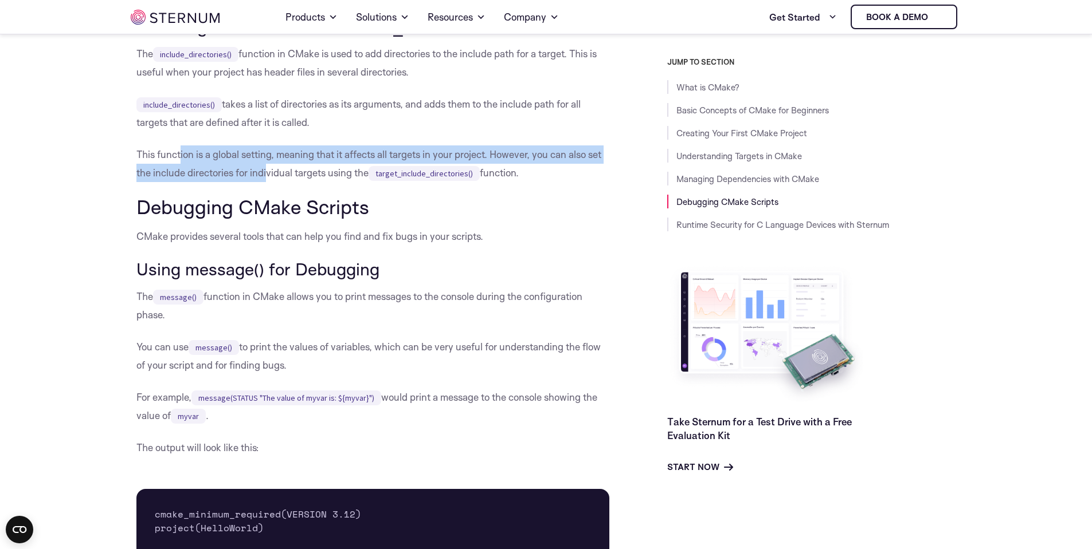
drag, startPoint x: 180, startPoint y: 192, endPoint x: 266, endPoint y: 201, distance: 85.8
click at [266, 182] on p "This function is a global setting, meaning that it affects all targets in your …" at bounding box center [372, 164] width 473 height 37
click at [268, 182] on p "This function is a global setting, meaning that it affects all targets in your …" at bounding box center [372, 164] width 473 height 37
